Goal: Information Seeking & Learning: Learn about a topic

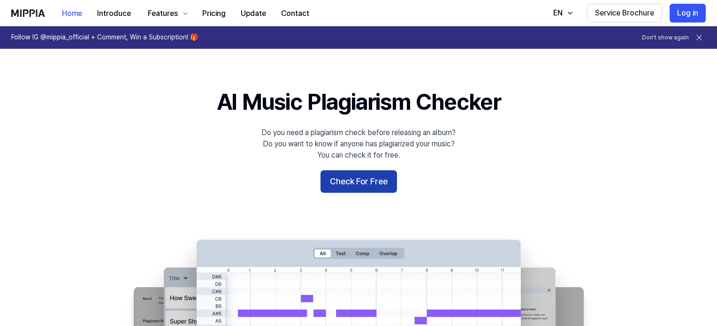
click at [362, 184] on button "Check For Free" at bounding box center [358, 181] width 76 height 23
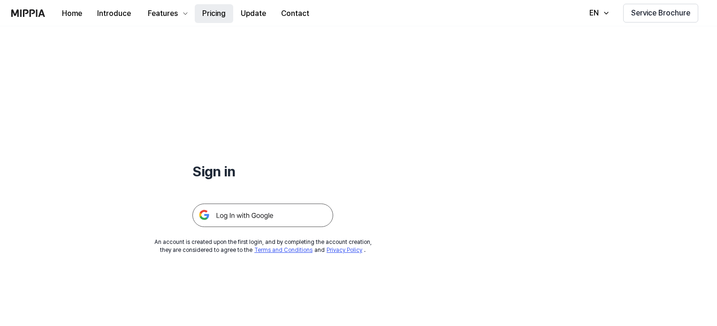
click at [216, 18] on button "Pricing" at bounding box center [214, 13] width 38 height 19
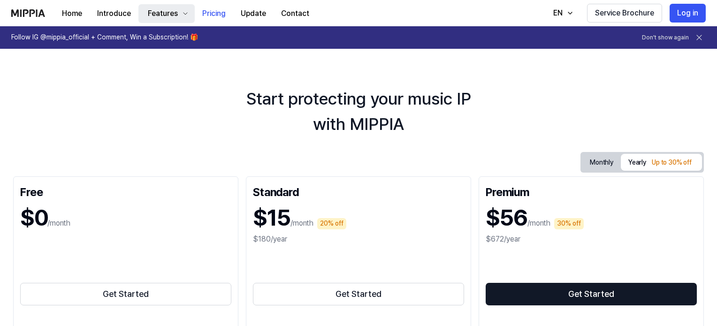
click at [167, 12] on div "Features" at bounding box center [163, 13] width 34 height 11
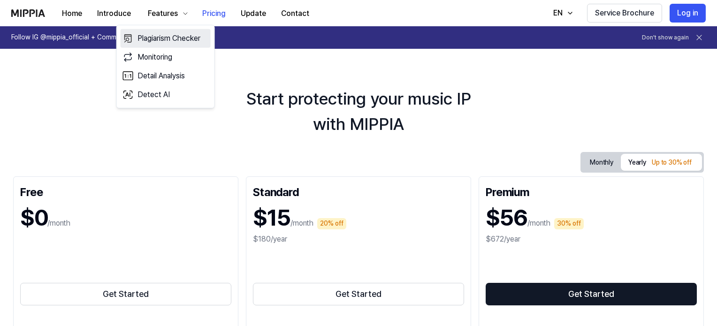
click at [173, 38] on link "Plagiarism Checker" at bounding box center [166, 38] width 90 height 19
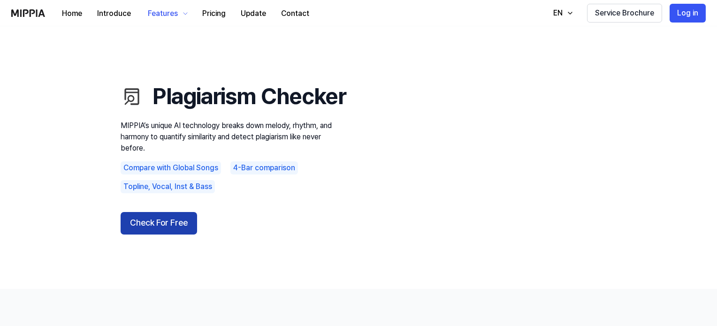
click at [174, 235] on button "Check For Free" at bounding box center [159, 223] width 76 height 23
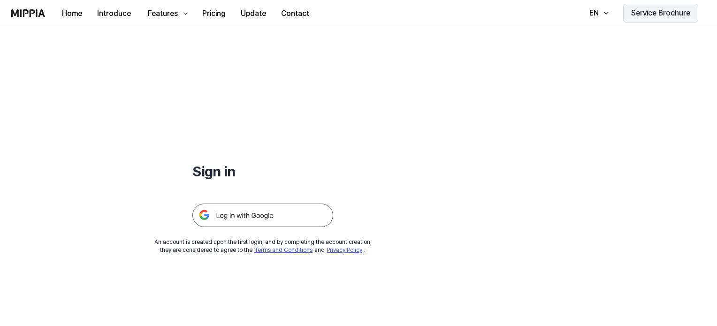
click at [662, 15] on button "Service Brochure" at bounding box center [660, 13] width 75 height 19
click at [276, 213] on img at bounding box center [262, 215] width 141 height 23
click at [215, 14] on button "Pricing" at bounding box center [214, 13] width 38 height 19
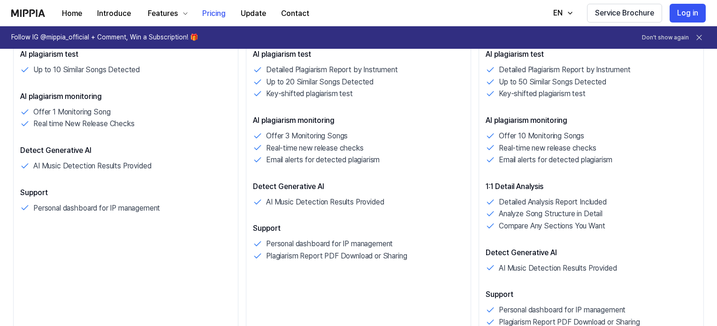
scroll to position [375, 0]
